Goal: Transaction & Acquisition: Purchase product/service

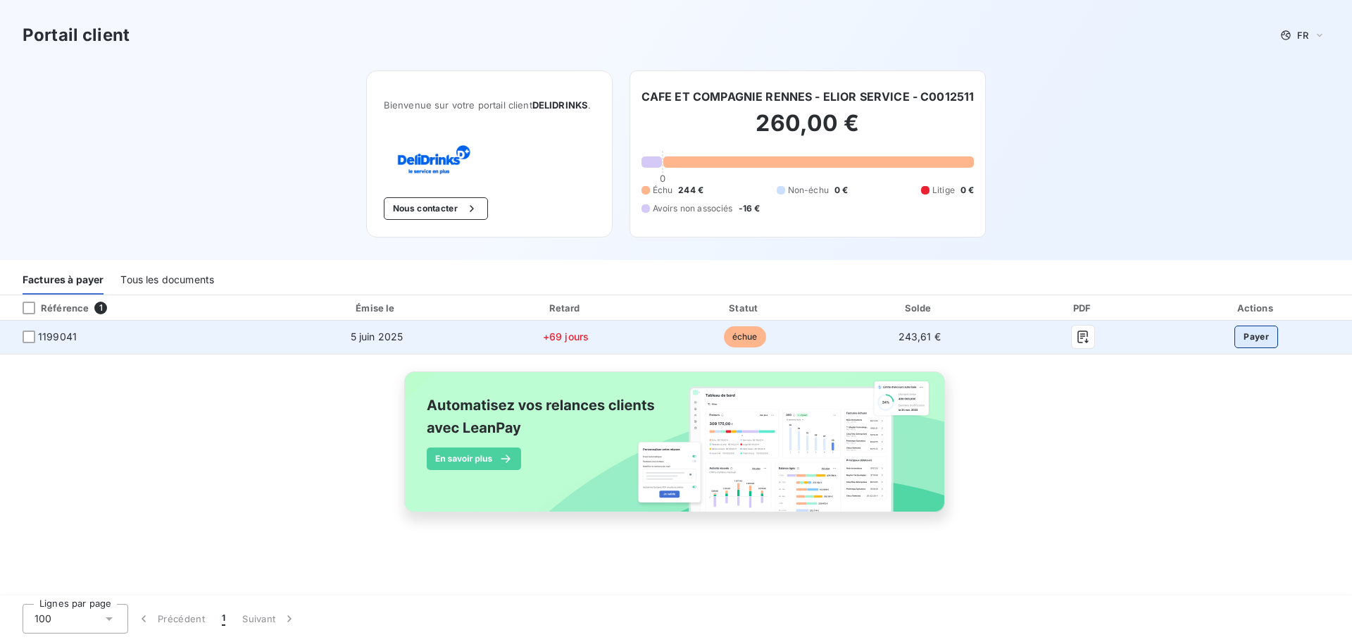
click at [1259, 333] on button "Payer" at bounding box center [1257, 336] width 44 height 23
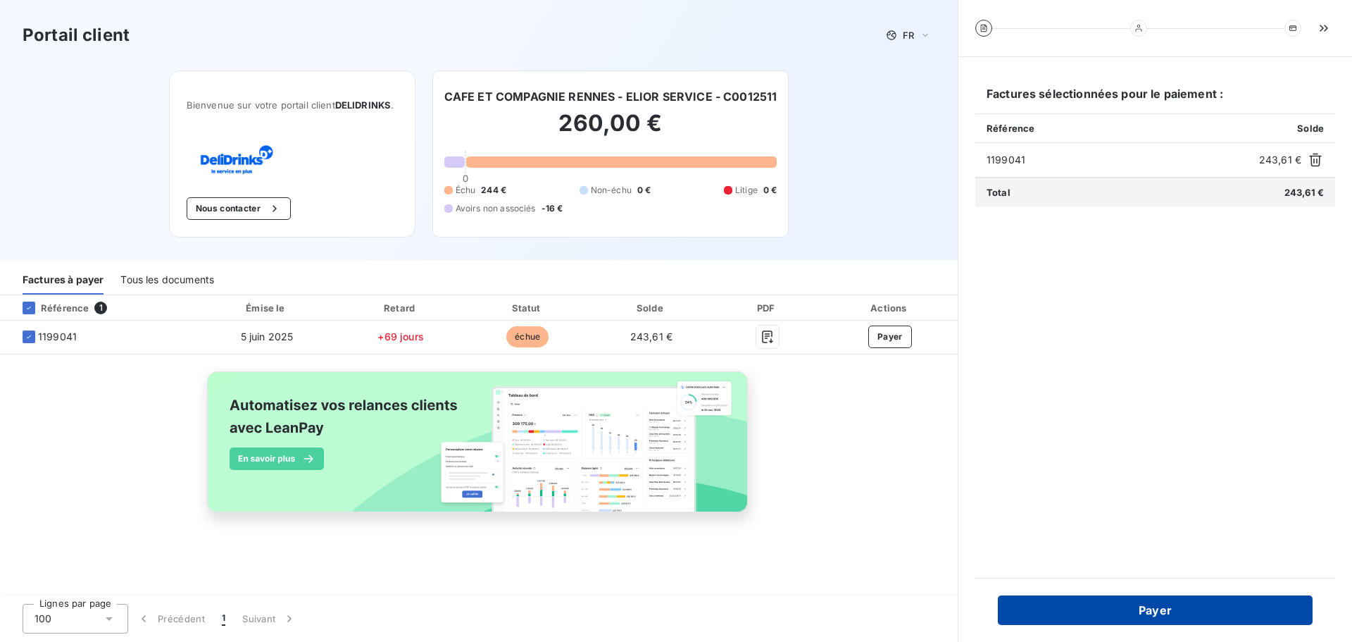
click at [1166, 599] on button "Payer" at bounding box center [1155, 610] width 315 height 30
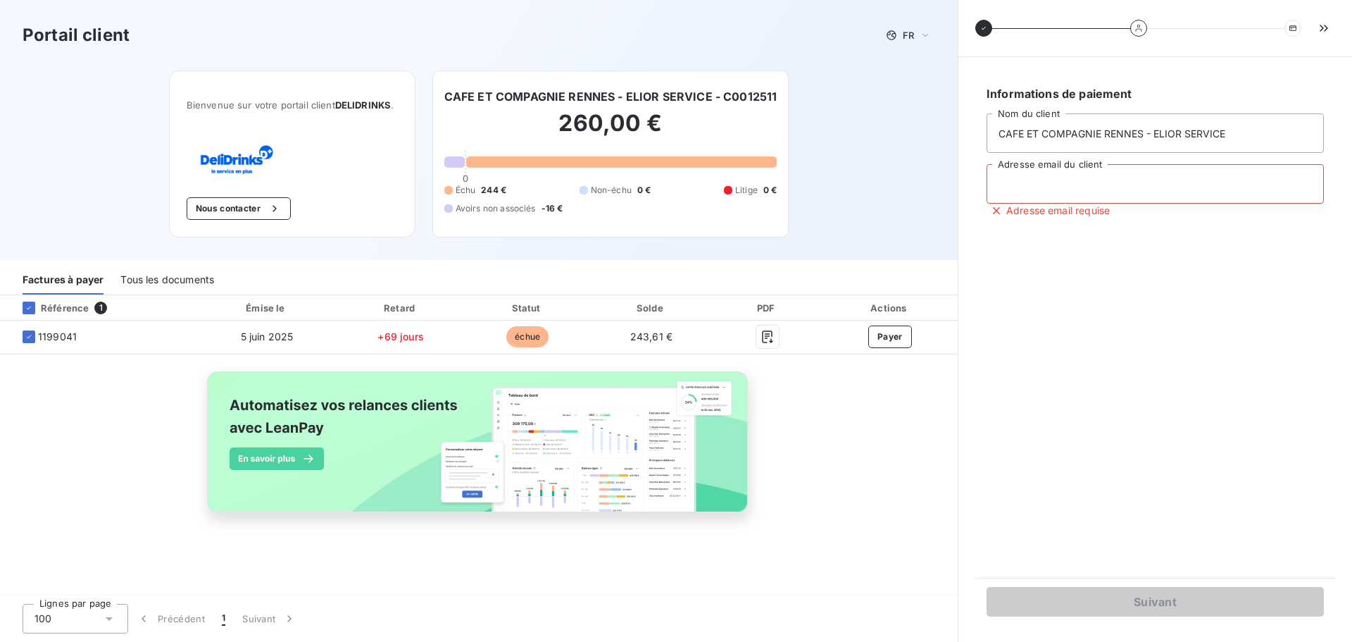
click at [1014, 177] on input "Adresse email du client" at bounding box center [1155, 183] width 337 height 39
click at [210, 211] on button "Nous contacter" at bounding box center [239, 208] width 104 height 23
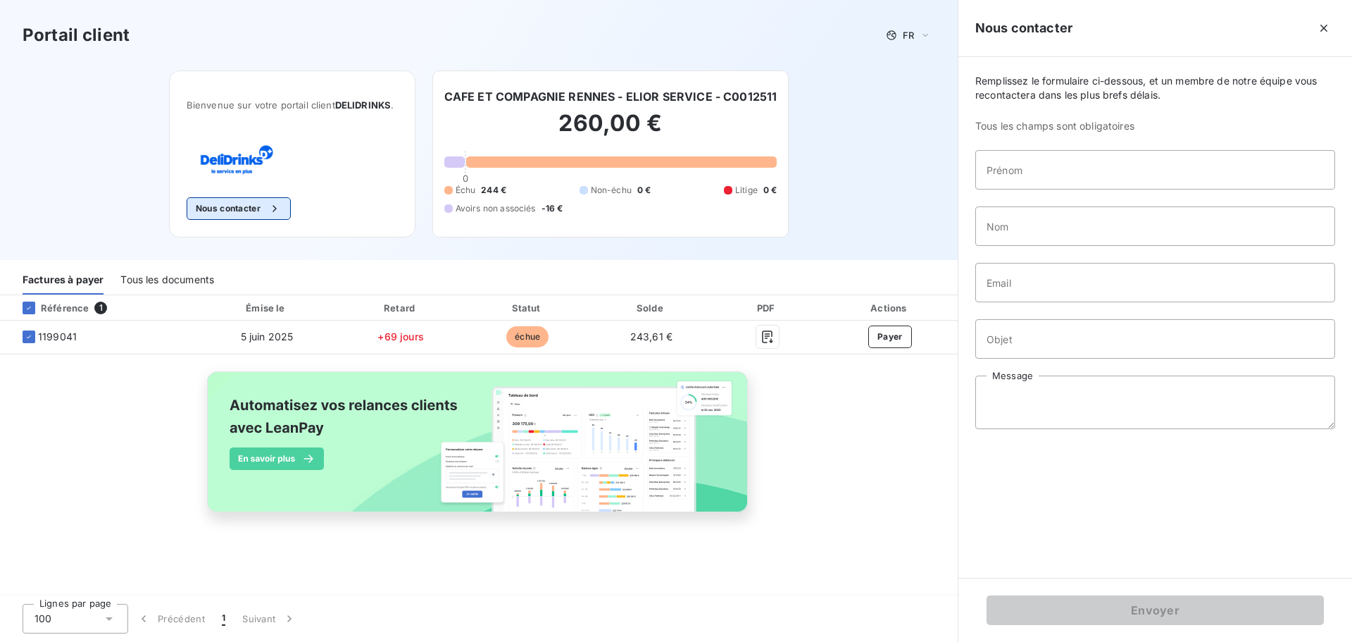
click at [254, 213] on button "Nous contacter" at bounding box center [239, 208] width 104 height 23
click at [1318, 23] on icon "button" at bounding box center [1324, 28] width 14 height 14
